Goal: Find specific page/section

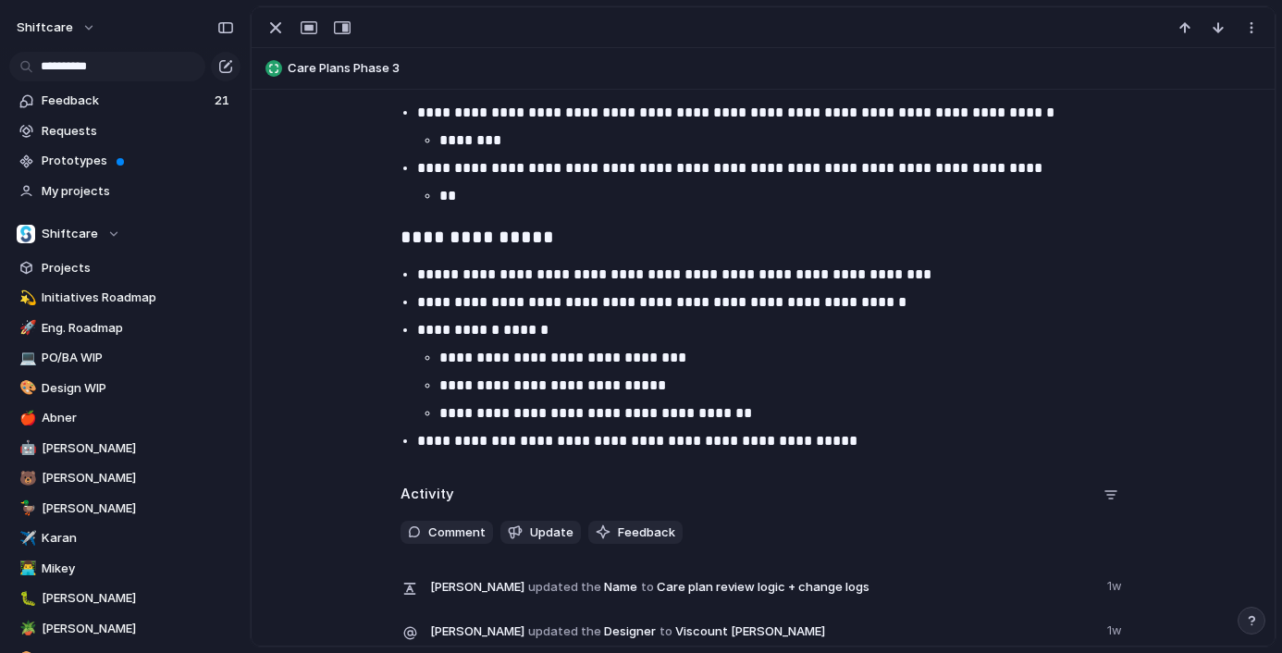
scroll to position [3426, 0]
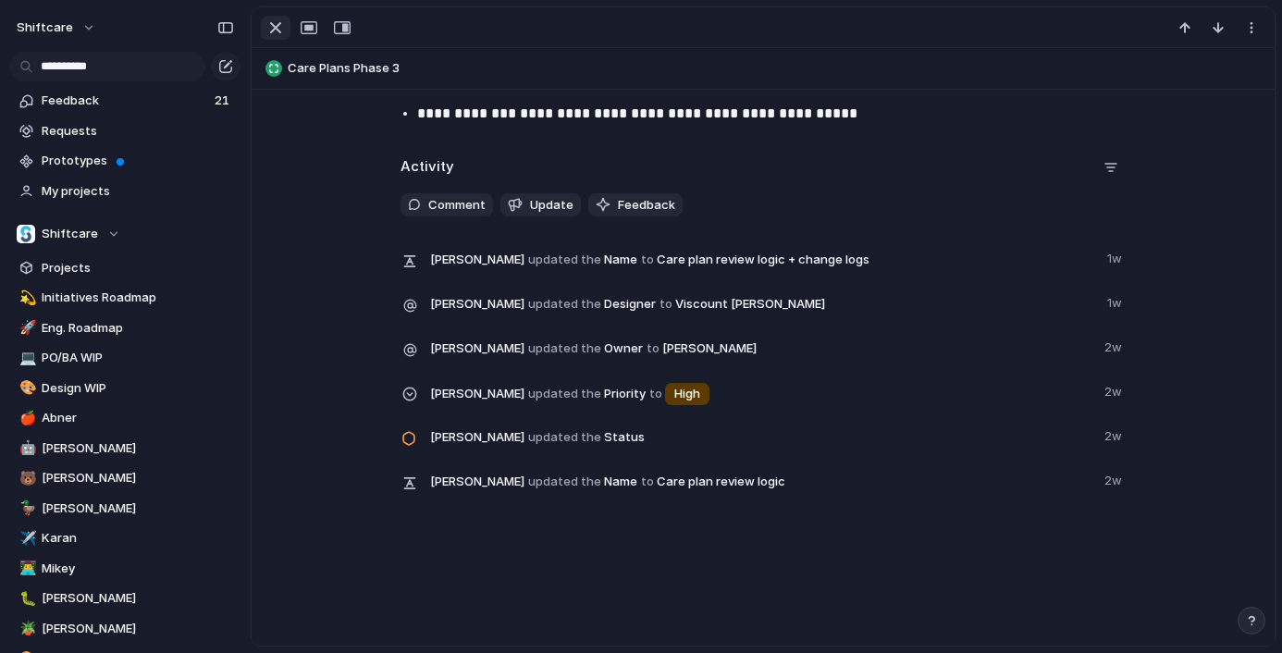
click at [280, 26] on div "button" at bounding box center [275, 28] width 22 height 22
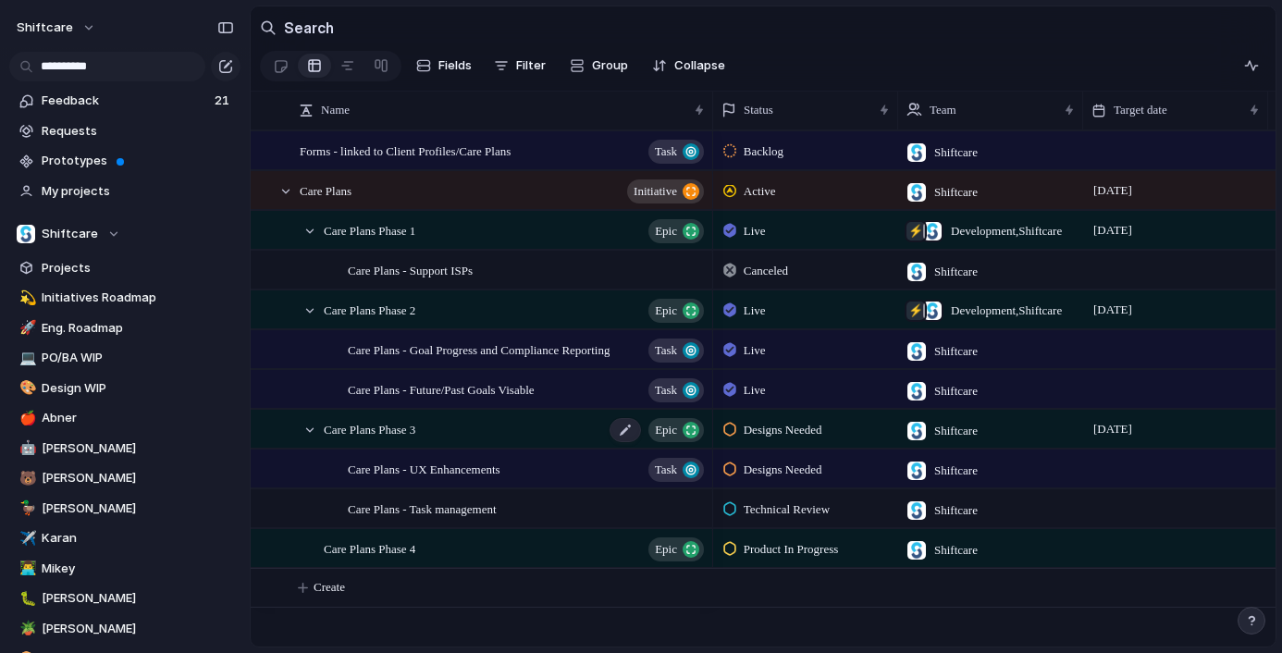
click at [412, 438] on div "Care Plans Phase 3 Epic" at bounding box center [515, 430] width 383 height 38
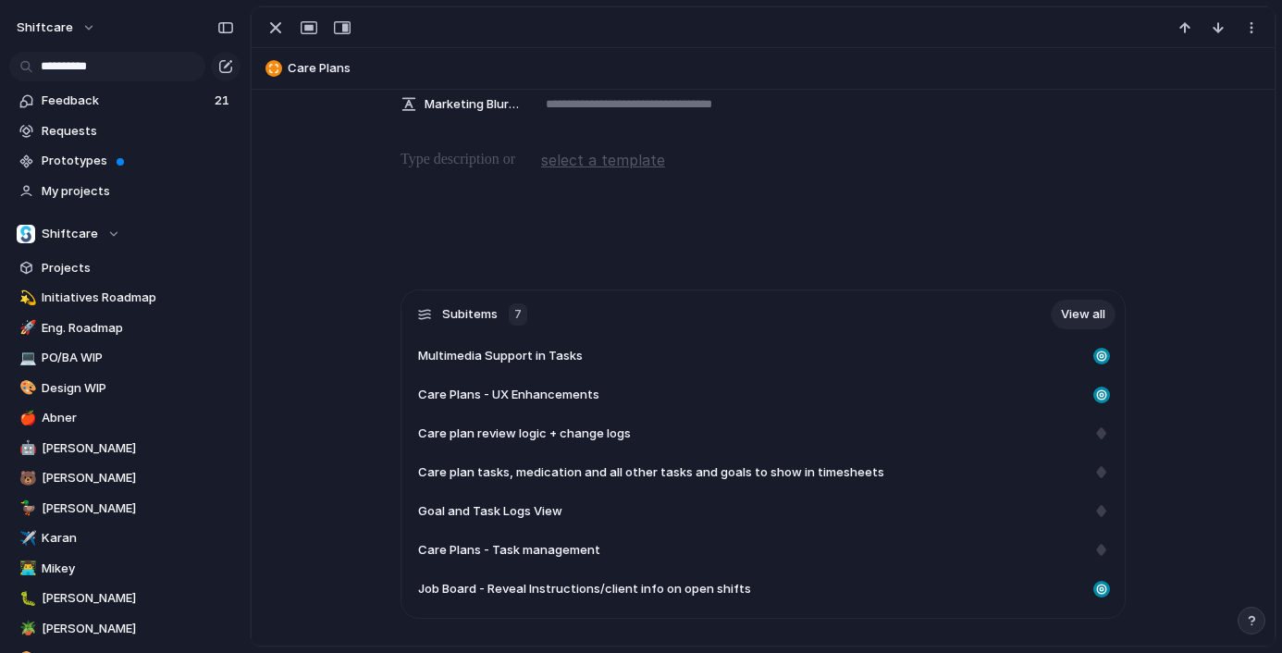
scroll to position [427, 0]
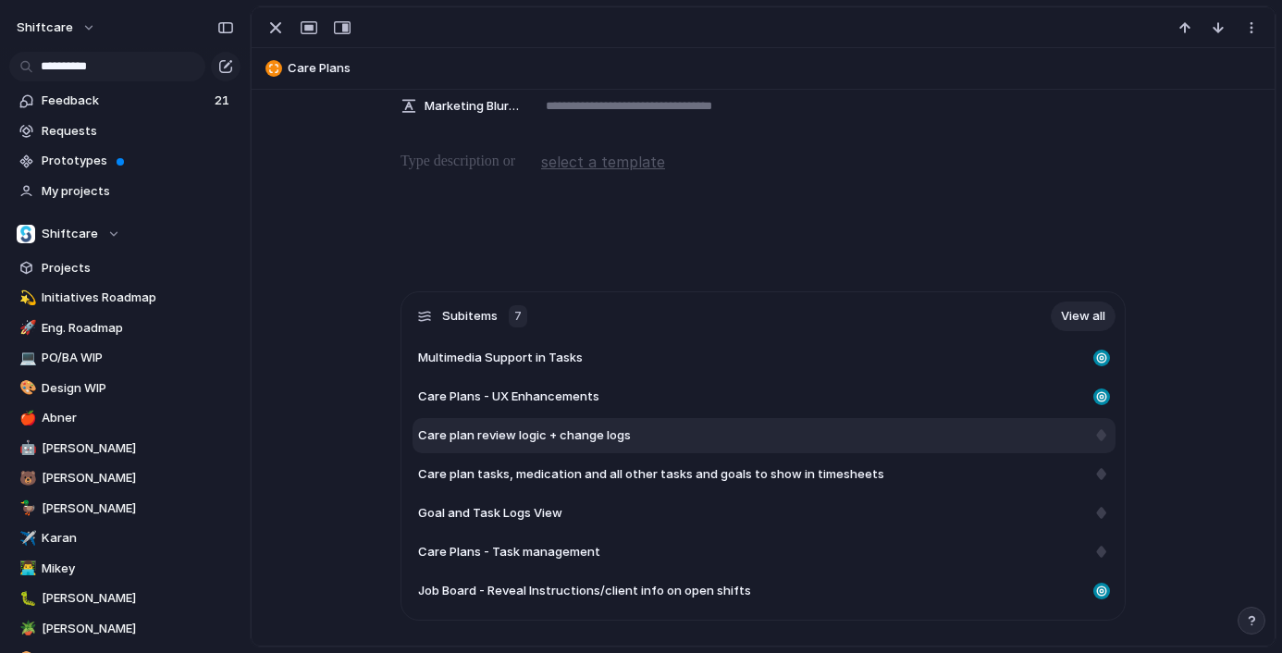
click at [472, 430] on span "Care plan review logic + change logs" at bounding box center [524, 435] width 213 height 18
type textarea "**********"
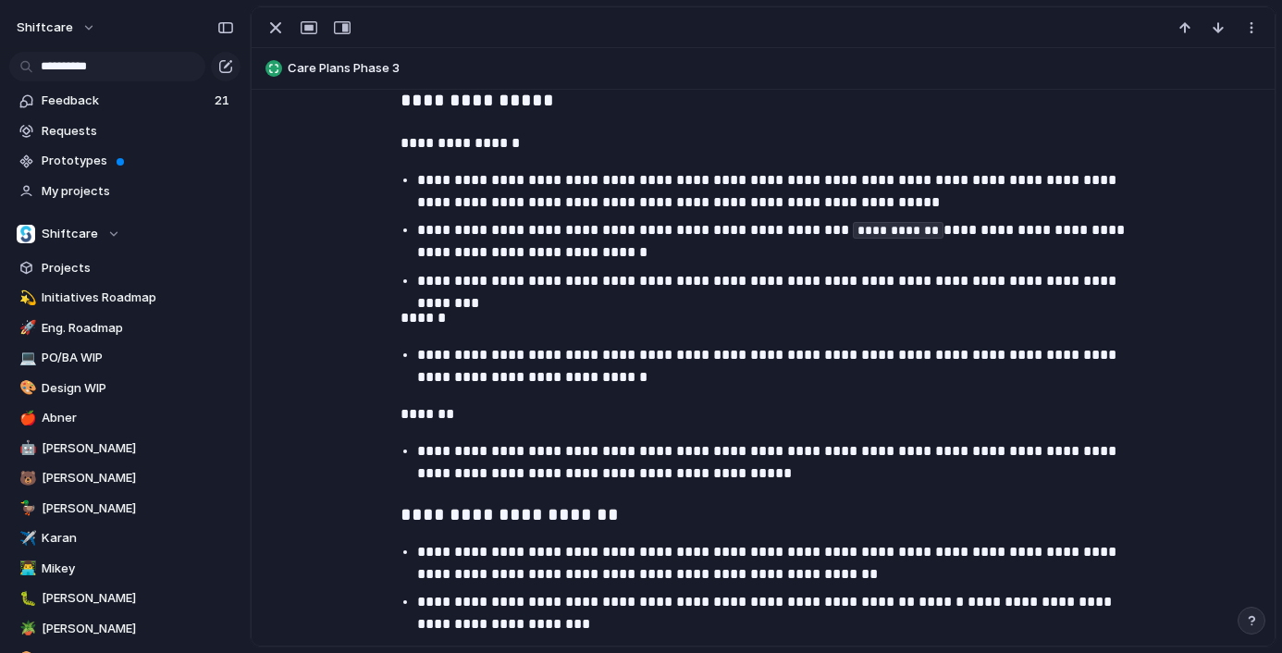
scroll to position [1016, 0]
